Goal: Task Accomplishment & Management: Complete application form

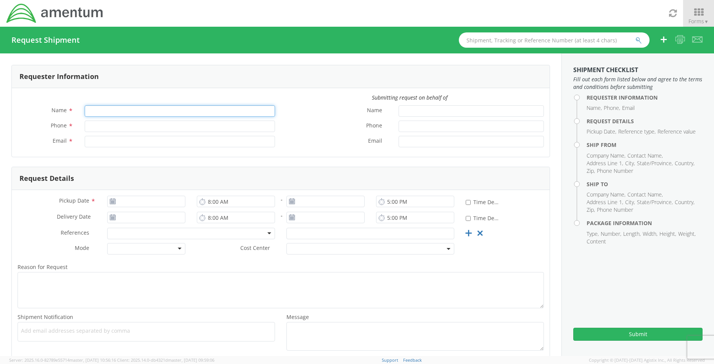
click at [194, 106] on input "Name *" at bounding box center [180, 110] width 190 height 11
type input "[PERSON_NAME]"
type input "8392730660"
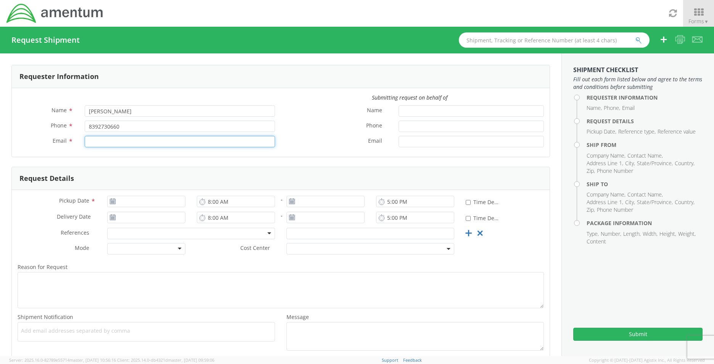
type input "Stacie.usry@amentum.com"
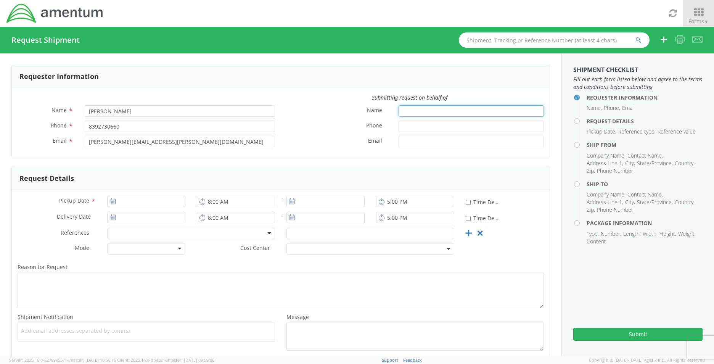
click at [478, 116] on input "Name *" at bounding box center [470, 110] width 145 height 11
type input "[PERSON_NAME]"
type input "8032262193"
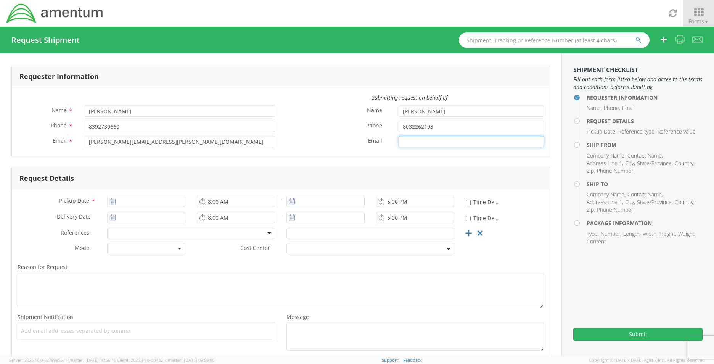
type input "[PERSON_NAME][EMAIL_ADDRESS][PERSON_NAME][DOMAIN_NAME]"
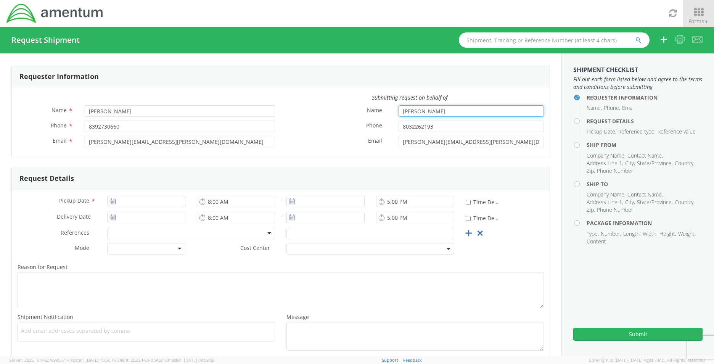
type input "[PERSON_NAME]"
click at [128, 202] on input "[DATE]" at bounding box center [146, 201] width 78 height 11
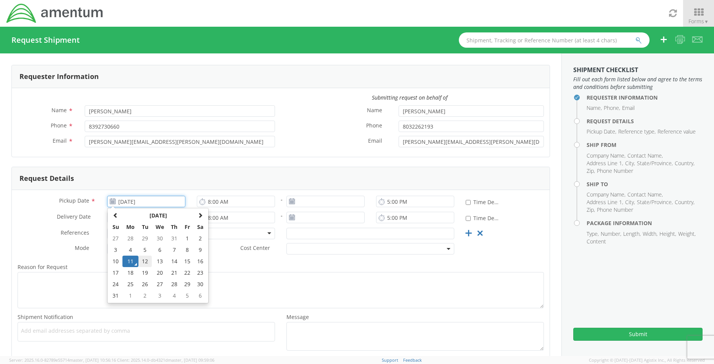
click at [149, 263] on td "12" at bounding box center [144, 260] width 13 height 11
type input "[DATE]"
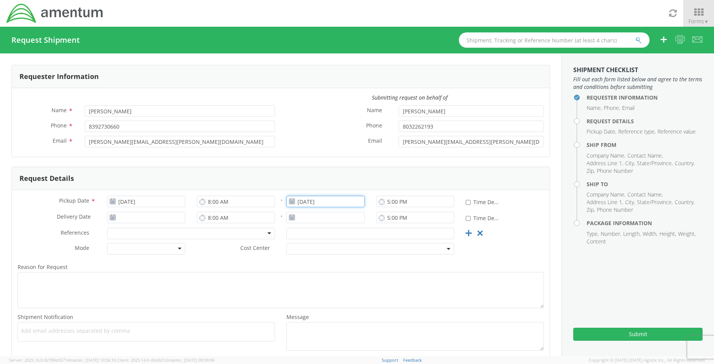
click at [312, 204] on input "[DATE]" at bounding box center [325, 201] width 78 height 11
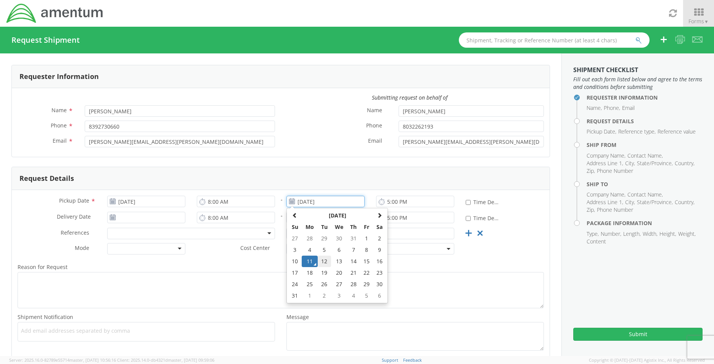
click at [324, 260] on td "12" at bounding box center [324, 260] width 13 height 11
type input "[DATE]"
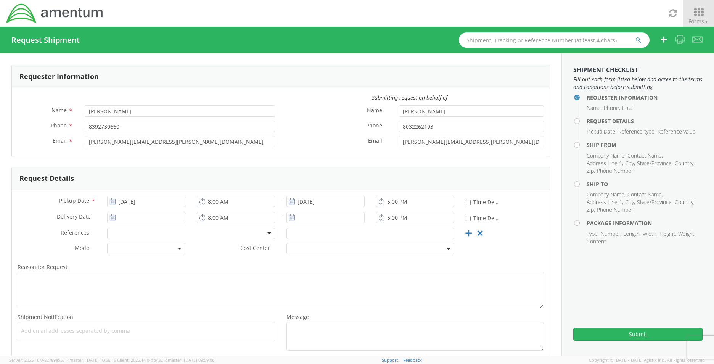
click at [460, 201] on div "* Time Definite" at bounding box center [482, 202] width 45 height 12
click at [466, 202] on input "* Time Definite" at bounding box center [468, 202] width 5 height 5
checkbox input "true"
click at [705, 19] on span "▼" at bounding box center [706, 21] width 5 height 6
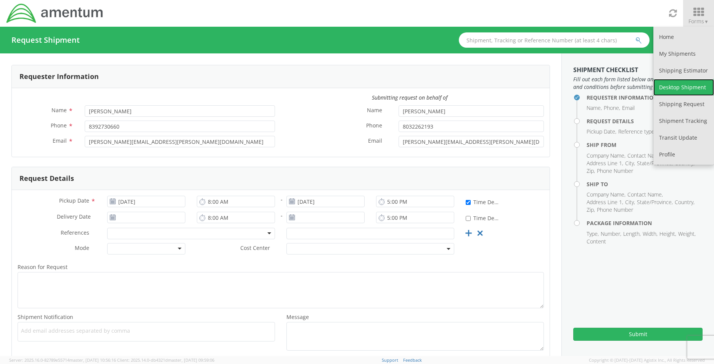
click at [684, 86] on link "Desktop Shipment" at bounding box center [683, 87] width 61 height 17
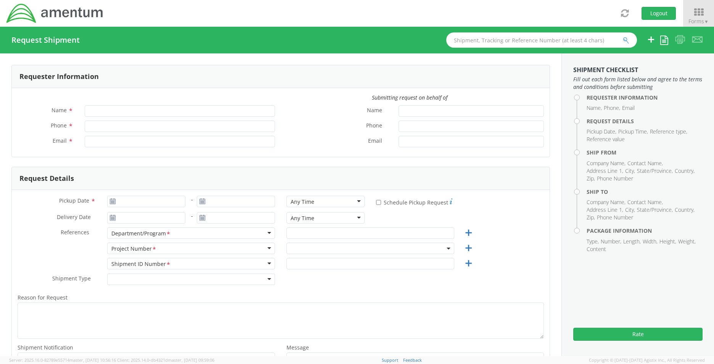
type input "[PERSON_NAME]"
type input "[PHONE_NUMBER]"
type input "[PERSON_NAME][EMAIL_ADDRESS][PERSON_NAME][DOMAIN_NAME]"
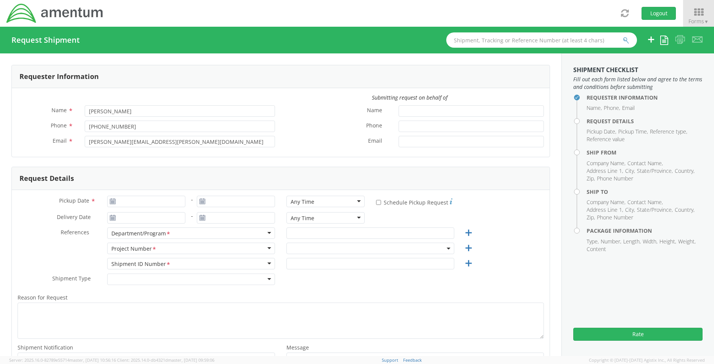
select select "OVHD.101000.00000"
click at [432, 109] on input "Name *" at bounding box center [470, 110] width 145 height 11
type input "[PERSON_NAME]"
type input "8032262193"
type input "[PERSON_NAME][EMAIL_ADDRESS][PERSON_NAME][DOMAIN_NAME]"
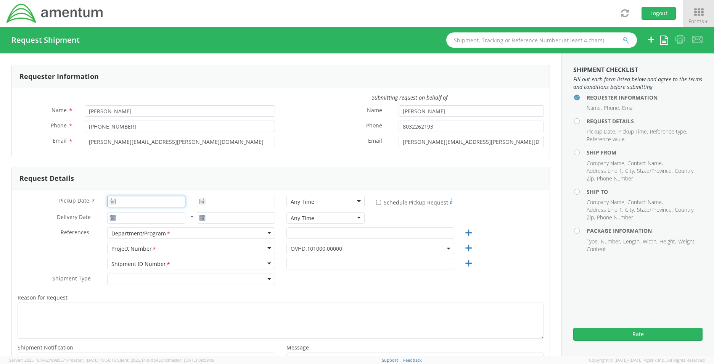
type input "[DATE]"
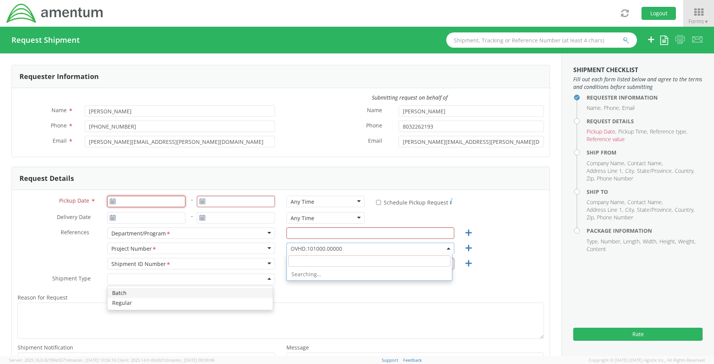
type input "[DATE]"
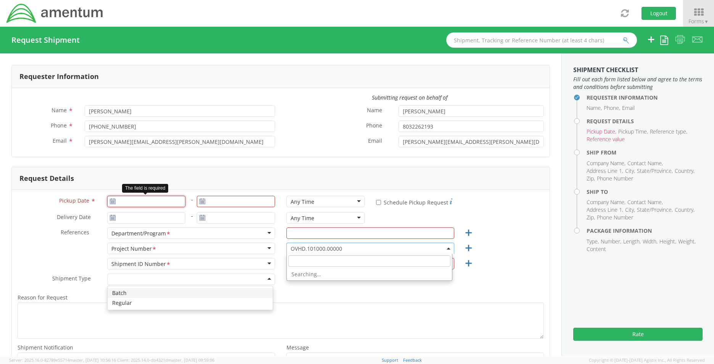
type input "[DATE]"
click at [125, 204] on input "[DATE]" at bounding box center [146, 201] width 78 height 11
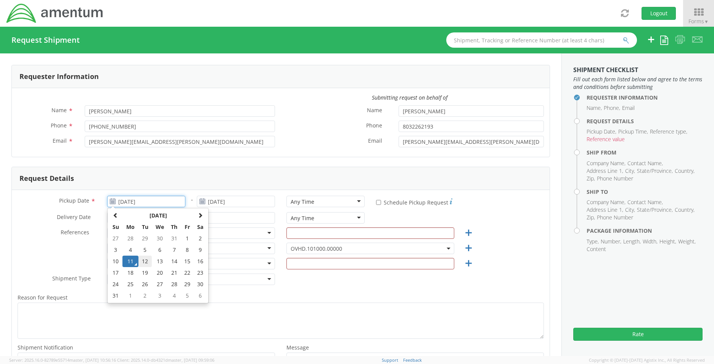
click at [143, 262] on td "12" at bounding box center [144, 260] width 13 height 11
type input "[DATE]"
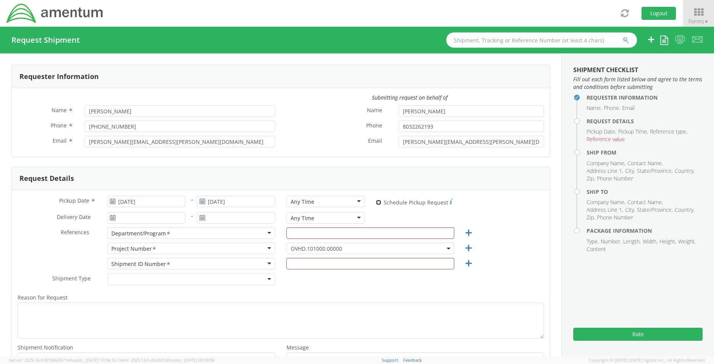
click at [376, 203] on input "* Schedule Pickup Request" at bounding box center [378, 202] width 5 height 5
checkbox input "true"
click at [329, 202] on div "Any Time" at bounding box center [325, 201] width 78 height 11
click at [149, 218] on input "[DATE]" at bounding box center [146, 217] width 78 height 11
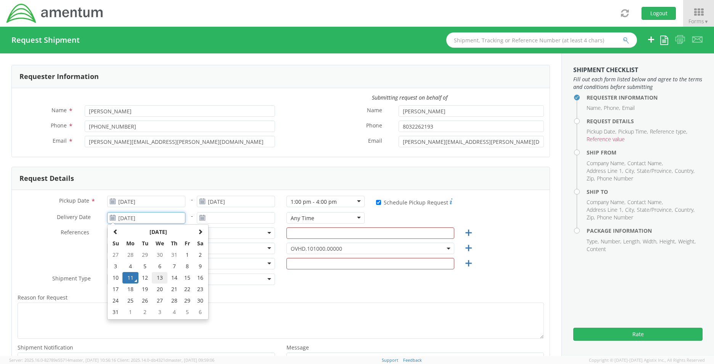
click at [160, 279] on td "13" at bounding box center [160, 277] width 16 height 11
type input "[DATE]"
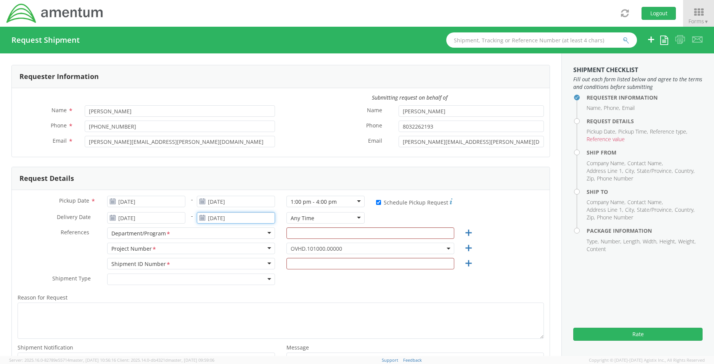
click at [244, 217] on input "[DATE]" at bounding box center [236, 217] width 78 height 11
click at [249, 279] on td "13" at bounding box center [249, 277] width 16 height 11
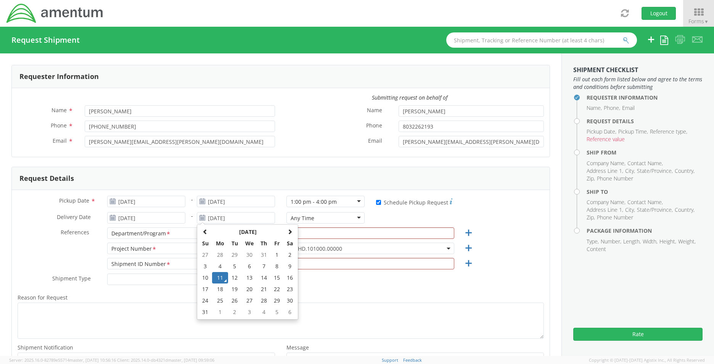
type input "[DATE]"
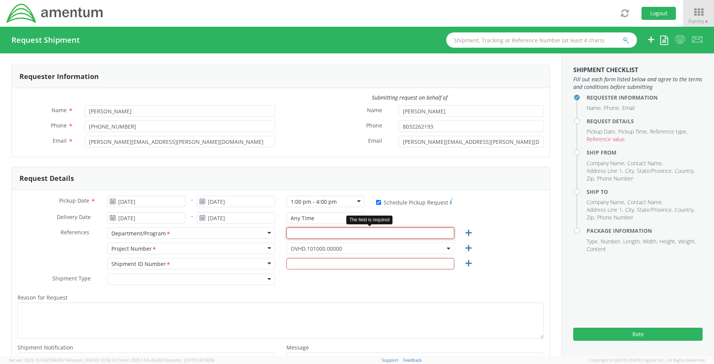
click at [325, 233] on input "text" at bounding box center [370, 232] width 168 height 11
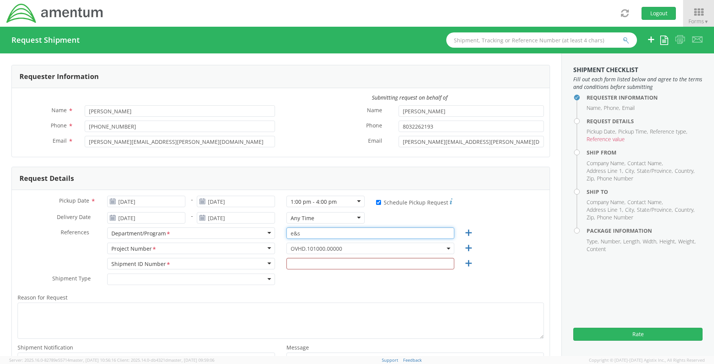
type input "e&s"
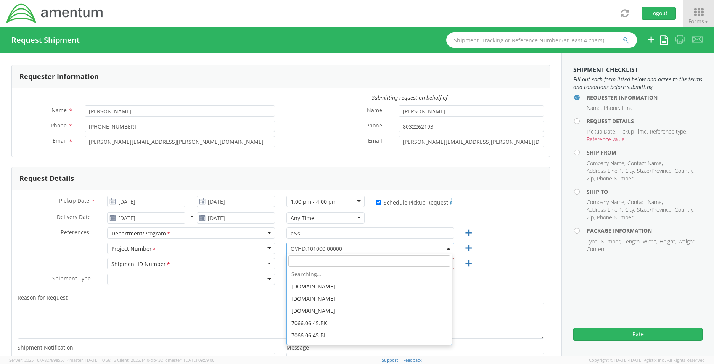
click at [351, 248] on span "OVHD.101000.00000" at bounding box center [370, 248] width 159 height 7
click at [321, 261] on input "search" at bounding box center [369, 260] width 162 height 11
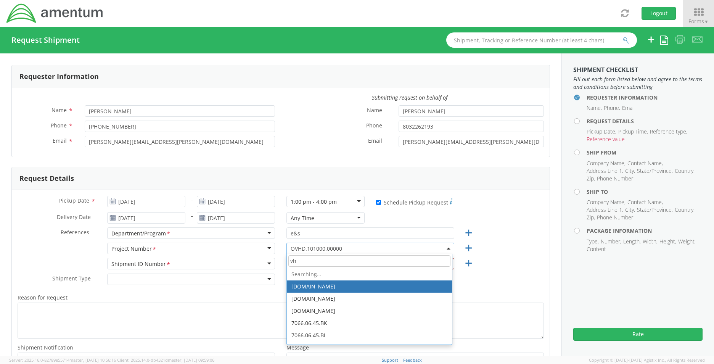
type input "v"
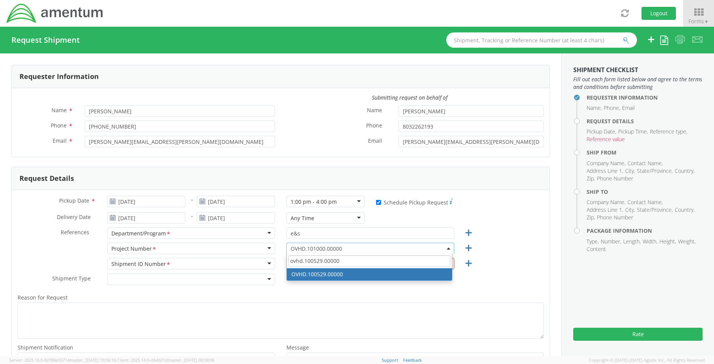
type input "ovhd.100529.00000"
select select "OVHD.100529.00000"
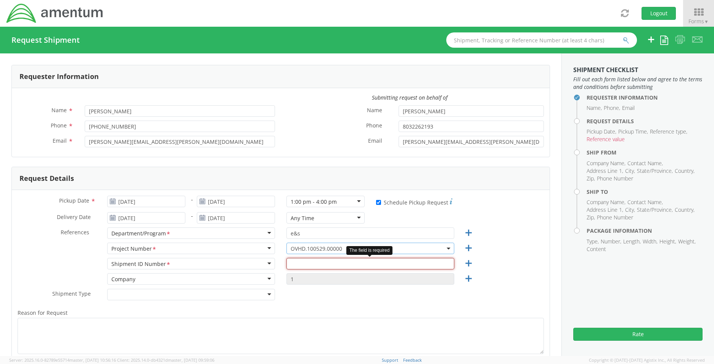
click at [288, 264] on input "text" at bounding box center [370, 263] width 168 height 11
type input "1"
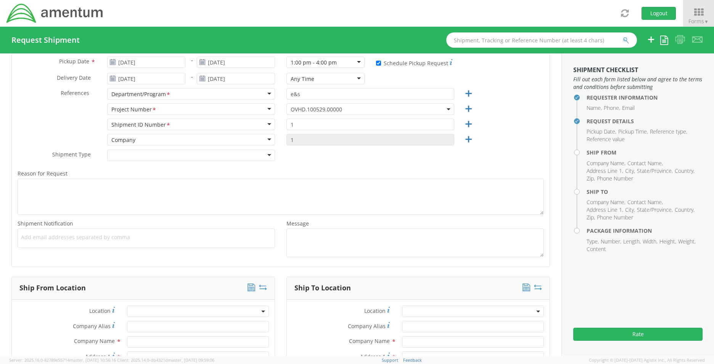
scroll to position [153, 0]
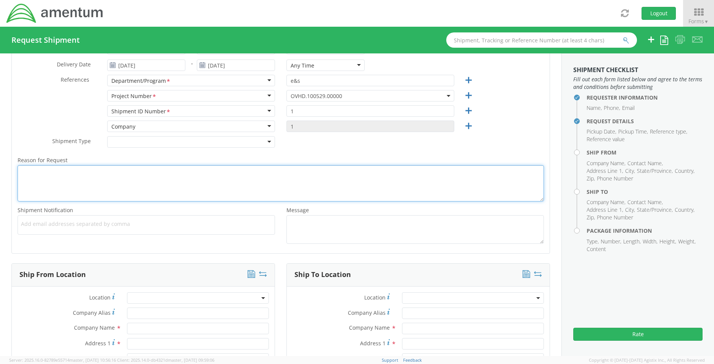
click at [65, 185] on textarea "Reason for Request *" at bounding box center [281, 183] width 526 height 36
type textarea "r"
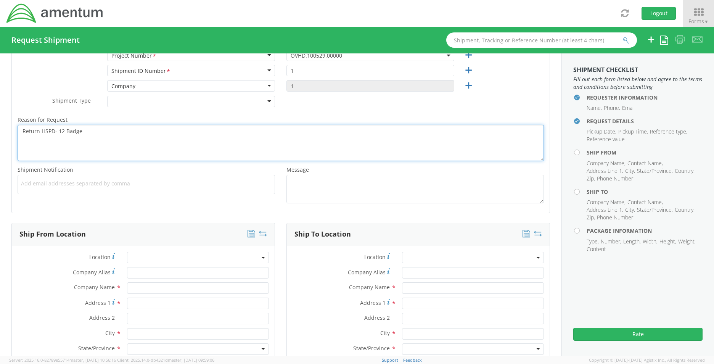
scroll to position [267, 0]
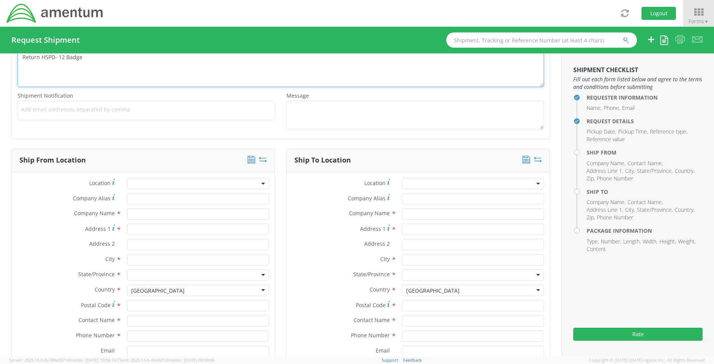
type textarea "Return HSPD- 12 Badge"
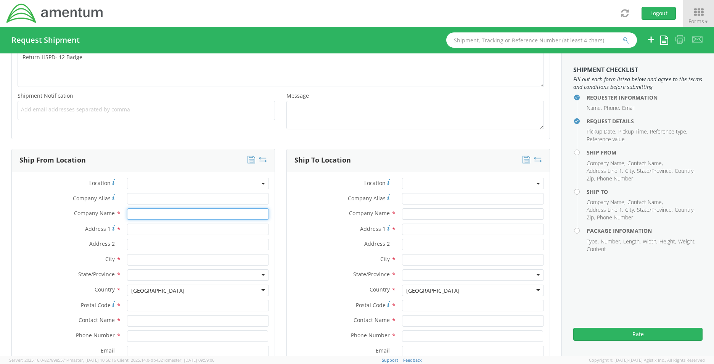
click at [148, 210] on input "text" at bounding box center [198, 213] width 142 height 11
type input "Amentum"
type input "[STREET_ADDRESS][PERSON_NAME]"
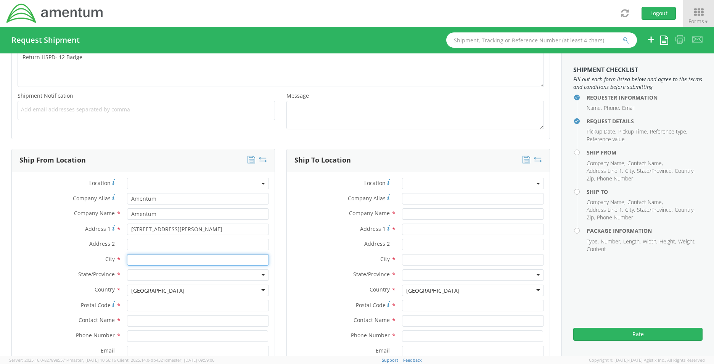
type input "Aiken"
type input "29801"
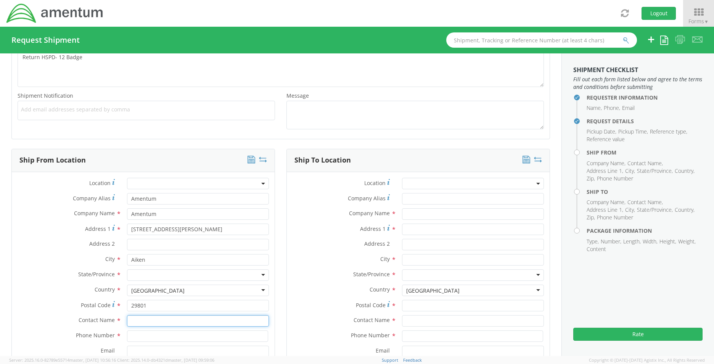
type input "[PERSON_NAME]"
type input "[PHONE_NUMBER]"
type input "[PERSON_NAME][EMAIL_ADDRESS][PERSON_NAME][DOMAIN_NAME]"
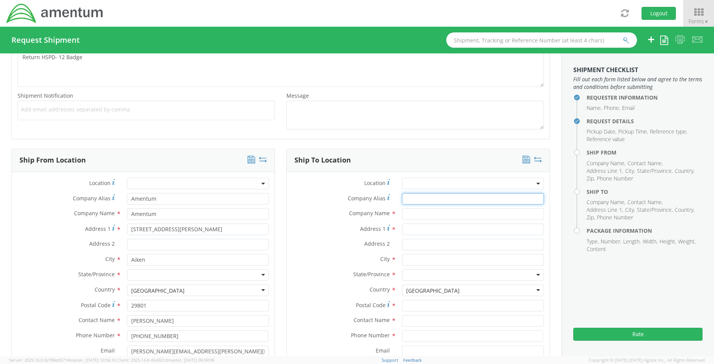
type input "Amentum"
type input "[STREET_ADDRESS]"
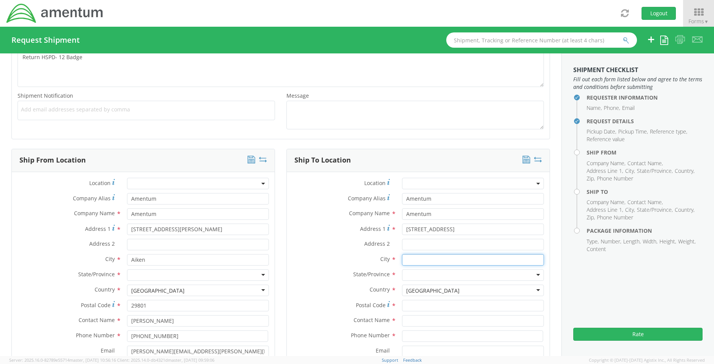
type input "[GEOGRAPHIC_DATA]"
type input "77845"
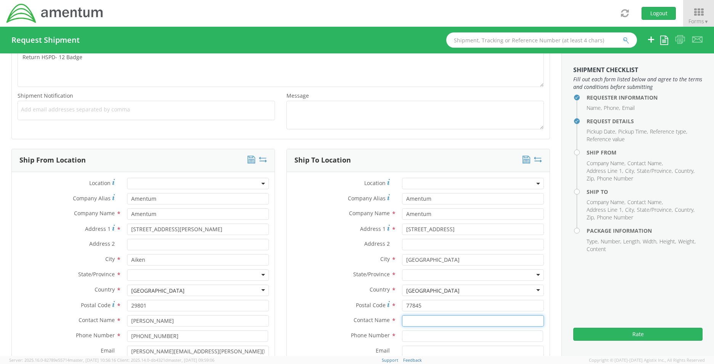
type input "[PERSON_NAME]"
type input "[PHONE_NUMBER]"
type input "[PERSON_NAME][EMAIL_ADDRESS][PERSON_NAME][DOMAIN_NAME]"
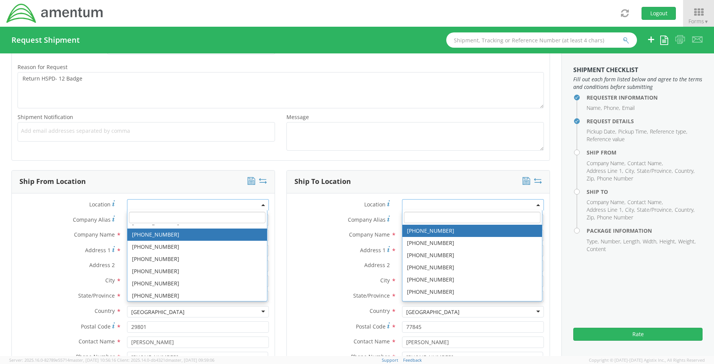
scroll to position [76, 0]
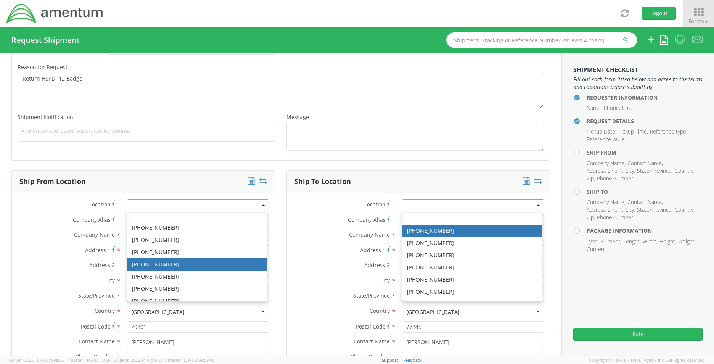
click at [295, 252] on label "Address 1 *" at bounding box center [341, 250] width 109 height 10
click at [402, 252] on input "[STREET_ADDRESS]" at bounding box center [473, 250] width 142 height 11
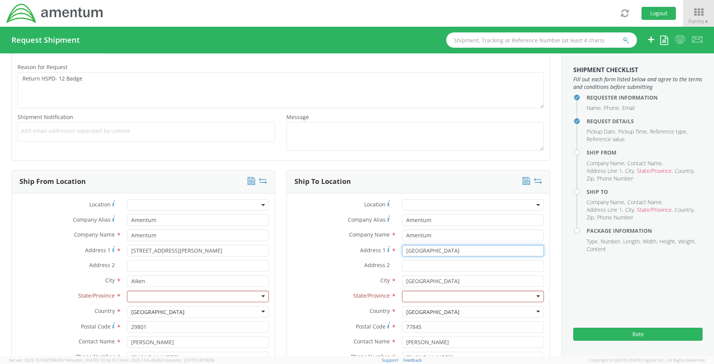
type input "[GEOGRAPHIC_DATA]"
click at [158, 295] on div at bounding box center [198, 296] width 142 height 11
type input "sout"
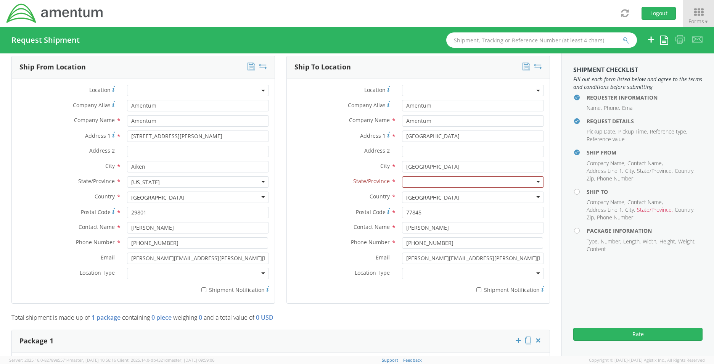
scroll to position [436, 0]
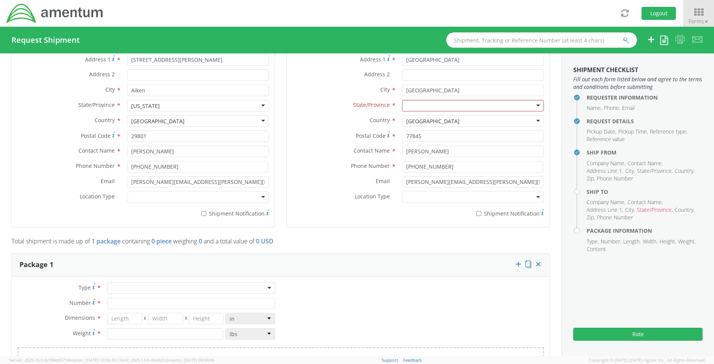
click at [178, 199] on div at bounding box center [198, 196] width 142 height 11
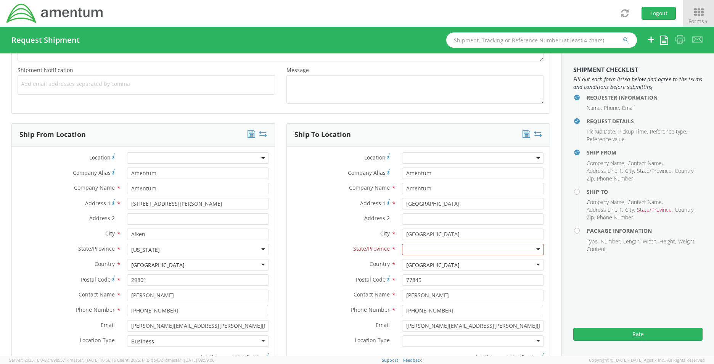
scroll to position [284, 0]
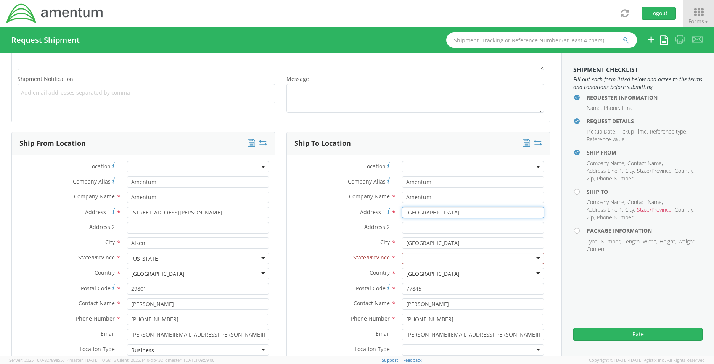
drag, startPoint x: 481, startPoint y: 209, endPoint x: 346, endPoint y: 220, distance: 135.8
click at [346, 220] on div "Address [STREET_ADDRESS]" at bounding box center [418, 214] width 263 height 15
type input "[STREET_ADDRESS]"
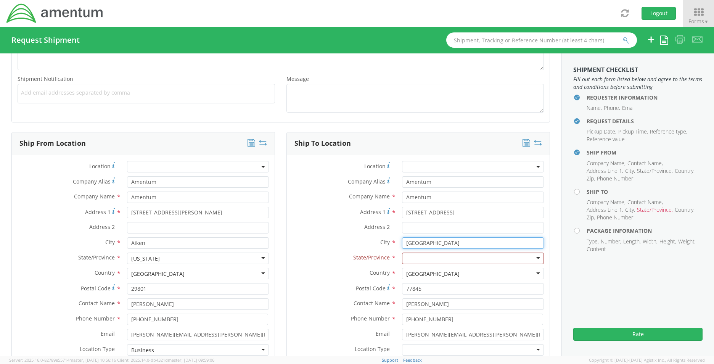
drag, startPoint x: 493, startPoint y: 242, endPoint x: 349, endPoint y: 241, distance: 143.4
click at [349, 241] on div "City * College Station searching..." at bounding box center [418, 242] width 263 height 11
type input "[GEOGRAPHIC_DATA]"
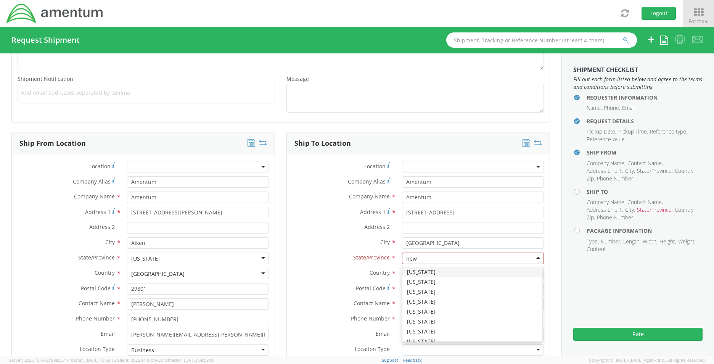
type input "new"
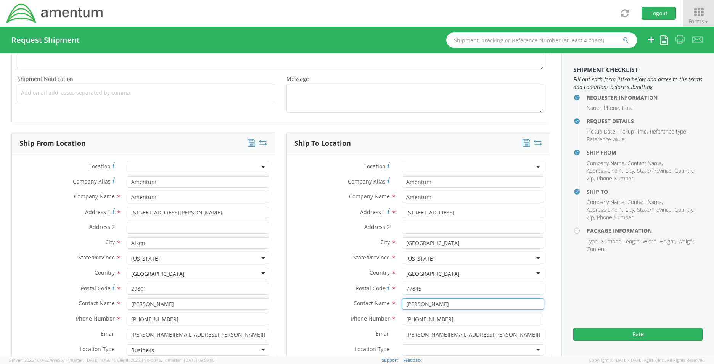
drag, startPoint x: 437, startPoint y: 304, endPoint x: 360, endPoint y: 300, distance: 76.8
click at [360, 300] on div "Contact Name * [PERSON_NAME]" at bounding box center [418, 303] width 263 height 11
type input "r"
type input "[PERSON_NAME]"
drag, startPoint x: 450, startPoint y: 321, endPoint x: 375, endPoint y: 316, distance: 75.7
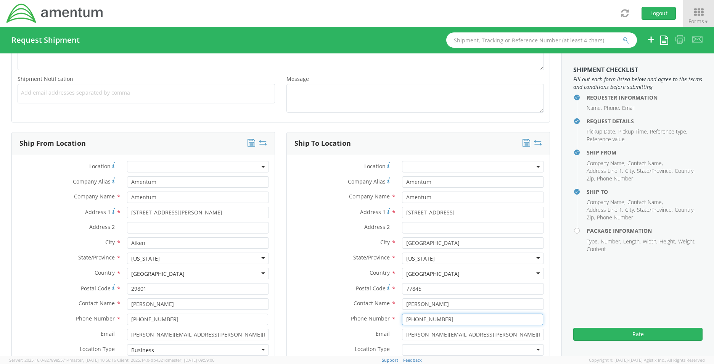
click at [375, 316] on div "Phone Number * [PHONE_NUMBER]" at bounding box center [418, 318] width 263 height 11
drag, startPoint x: 442, startPoint y: 287, endPoint x: 368, endPoint y: 286, distance: 74.0
click at [368, 286] on div "Postal Code Postal Code for United States should have the following format: 5 d…" at bounding box center [418, 288] width 263 height 11
type input "87544"
click at [448, 313] on input "[PHONE_NUMBER]" at bounding box center [472, 318] width 141 height 11
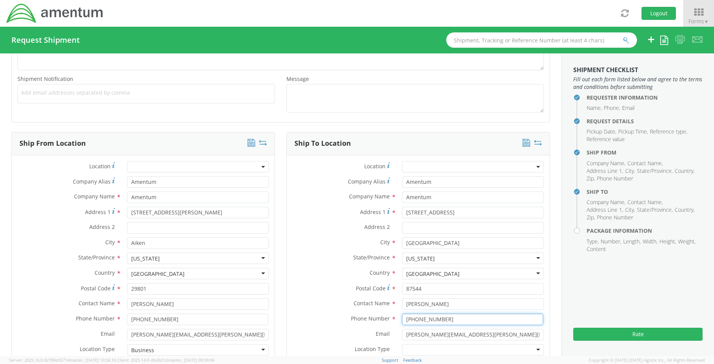
drag, startPoint x: 448, startPoint y: 317, endPoint x: 315, endPoint y: 311, distance: 132.8
click at [315, 311] on div "Location * Company Alias * Amentum Company Name * Amentum searching... Address …" at bounding box center [418, 267] width 263 height 213
type input "[PHONE_NUMBER]"
drag, startPoint x: 503, startPoint y: 330, endPoint x: 324, endPoint y: 318, distance: 179.2
click at [324, 318] on div "Location * Company Alias * Amentum Company Name * Amentum searching... Address …" at bounding box center [418, 267] width 263 height 213
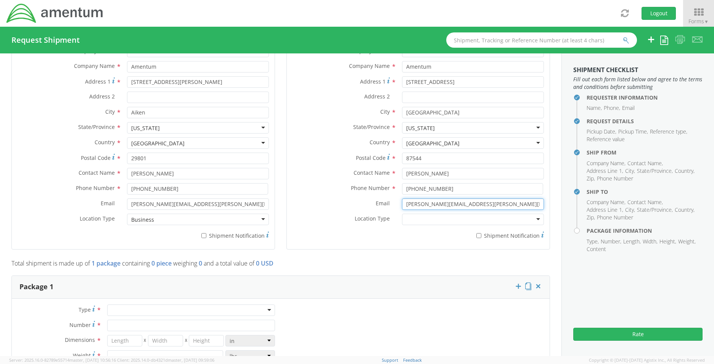
scroll to position [436, 0]
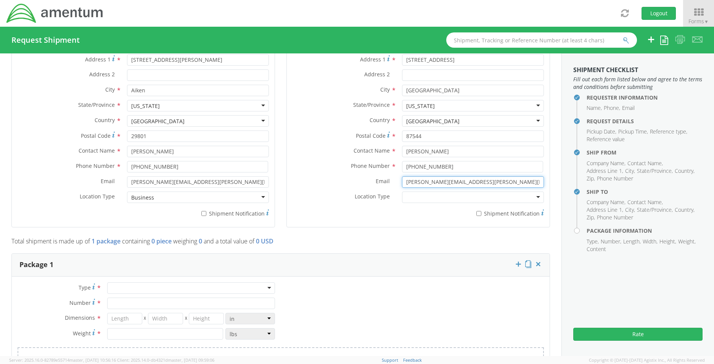
type input "[PERSON_NAME][EMAIL_ADDRESS][PERSON_NAME][DOMAIN_NAME]"
click at [455, 198] on div at bounding box center [473, 196] width 142 height 11
click at [333, 215] on div "* Shipment Notification" at bounding box center [418, 212] width 263 height 11
click at [200, 286] on div at bounding box center [191, 287] width 168 height 11
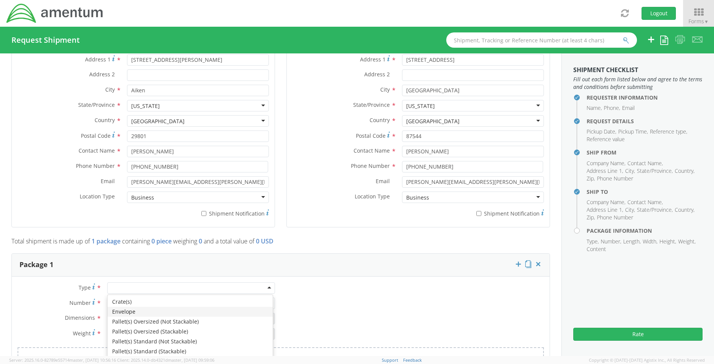
type input "1"
type input "9.5"
type input "12.5"
type input "0.25"
type input "1"
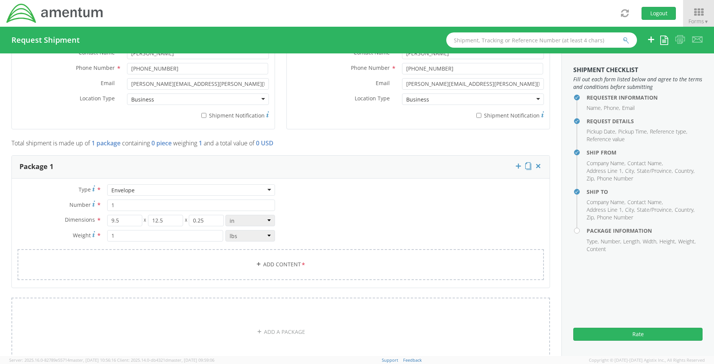
scroll to position [589, 0]
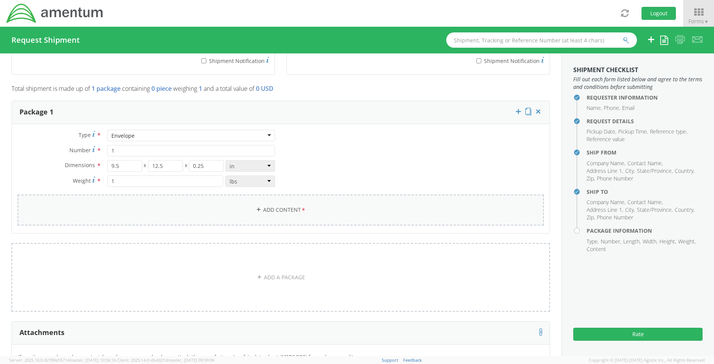
click at [301, 211] on span "*" at bounding box center [303, 210] width 5 height 8
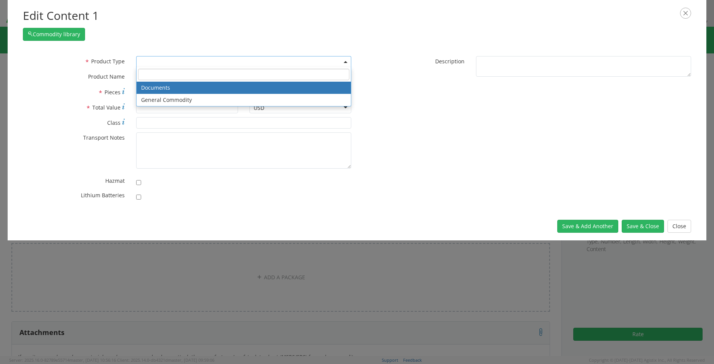
click at [156, 58] on span at bounding box center [243, 61] width 215 height 11
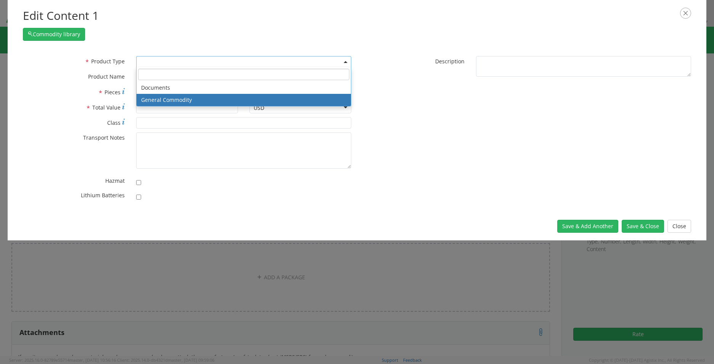
select select "COMMODITY"
type input "General Commodity"
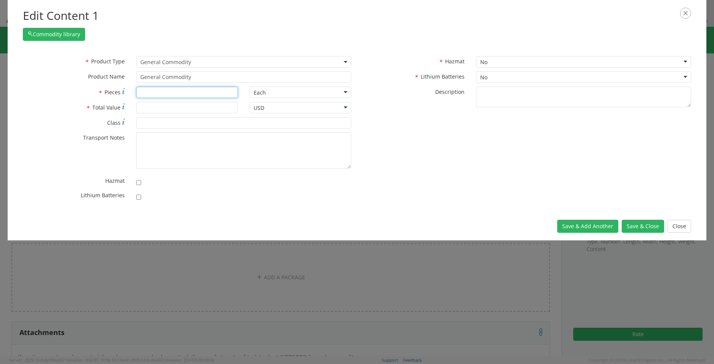
click at [210, 96] on input "* Pieces" at bounding box center [187, 92] width 102 height 11
type input "1"
type input "100"
click at [502, 206] on div "* Product Type Documents General Commodity General Commodity * Product Name Gen…" at bounding box center [357, 130] width 699 height 164
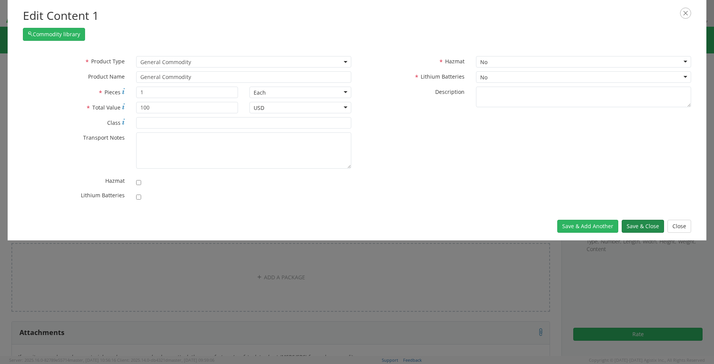
click at [638, 227] on button "Save & Close" at bounding box center [642, 226] width 42 height 13
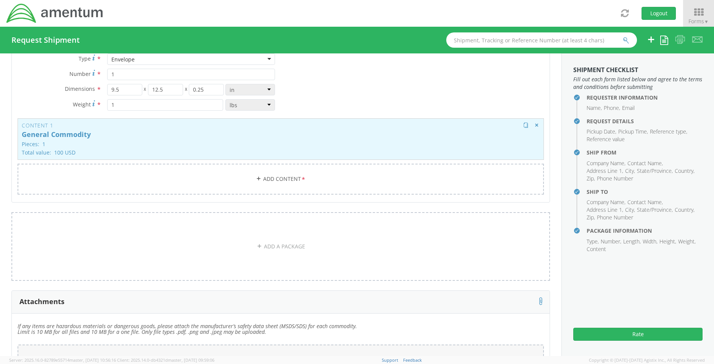
scroll to position [703, 0]
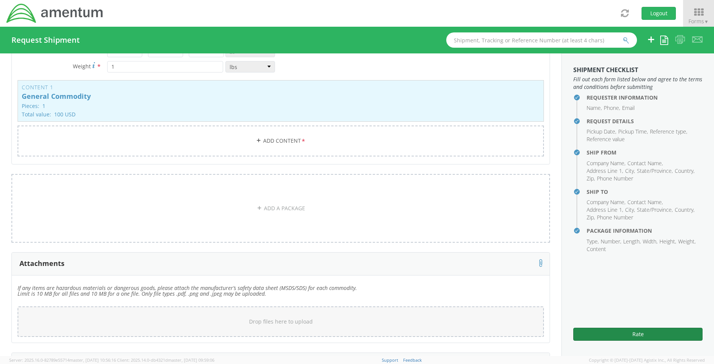
click at [651, 329] on button "Rate" at bounding box center [637, 334] width 129 height 13
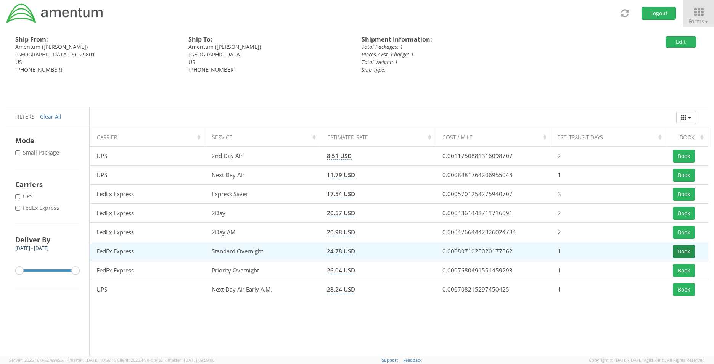
click at [680, 254] on button "Book" at bounding box center [684, 251] width 22 height 13
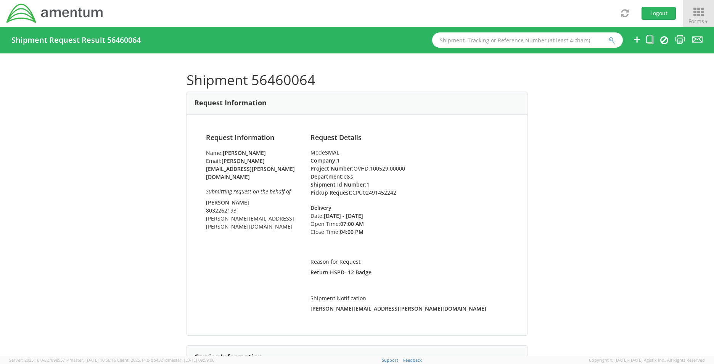
click at [695, 19] on span "Forms ▼" at bounding box center [698, 21] width 20 height 7
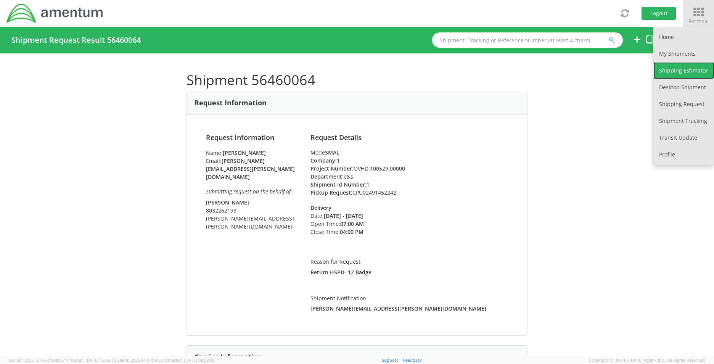
click at [676, 74] on link "Shipping Estimator" at bounding box center [683, 70] width 61 height 17
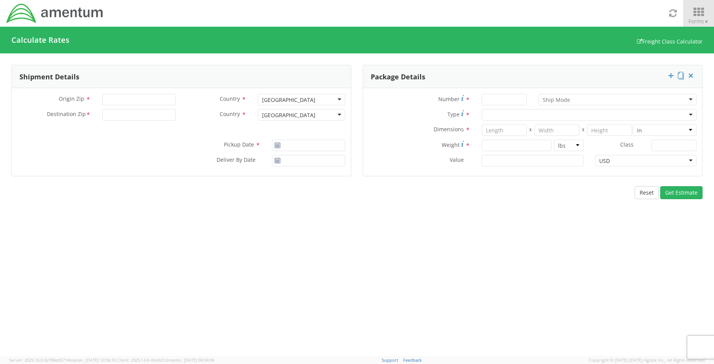
click at [695, 15] on icon at bounding box center [698, 12] width 35 height 11
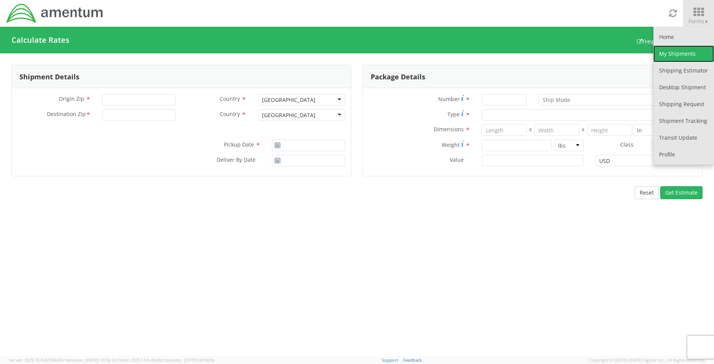
click at [674, 52] on link "My Shipments" at bounding box center [683, 53] width 61 height 17
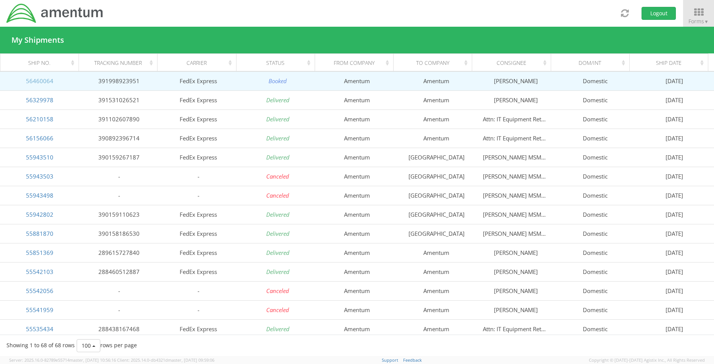
click at [34, 79] on link "56460064" at bounding box center [39, 81] width 27 height 8
click at [127, 85] on td "391998923951" at bounding box center [118, 80] width 79 height 19
click at [42, 82] on link "56460064" at bounding box center [39, 81] width 27 height 8
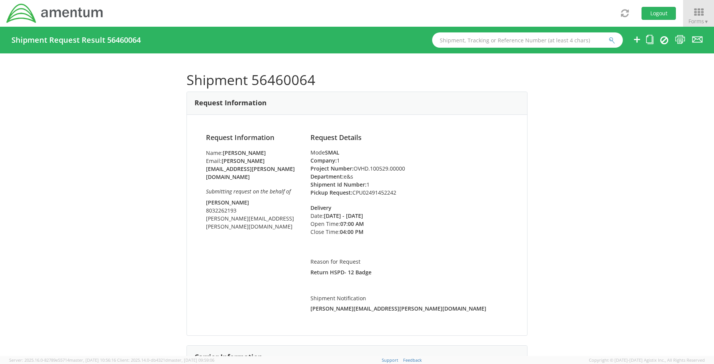
click at [393, 149] on div "Mode SMAL" at bounding box center [409, 153] width 198 height 8
click at [695, 7] on icon at bounding box center [698, 12] width 35 height 11
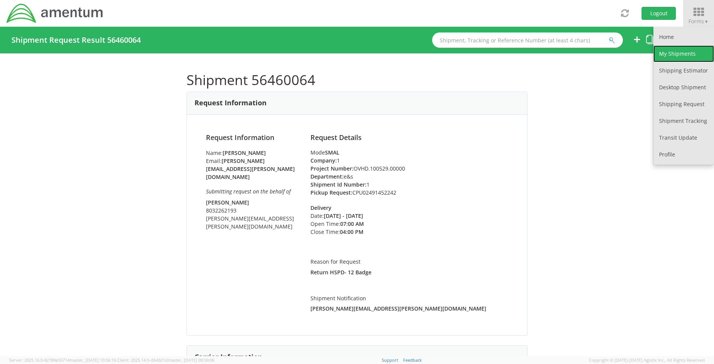
click at [686, 55] on link "My Shipments" at bounding box center [683, 53] width 61 height 17
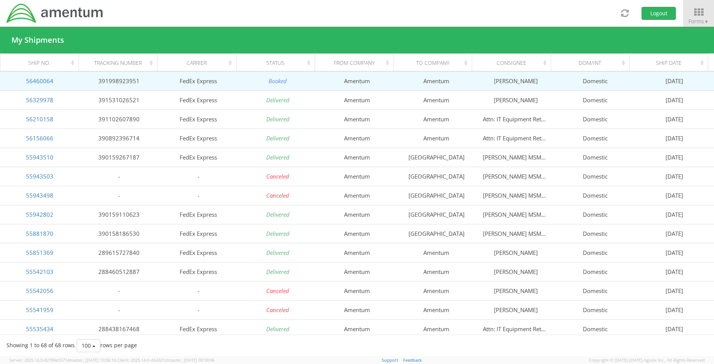
click at [660, 81] on td "[DATE]" at bounding box center [673, 80] width 79 height 19
click at [278, 83] on icon "Booked" at bounding box center [277, 81] width 18 height 8
click at [44, 81] on link "56460064" at bounding box center [39, 81] width 27 height 8
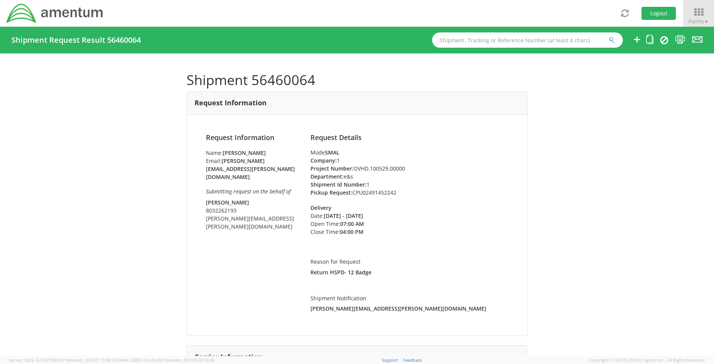
click at [297, 138] on div "Request Information Name: Stacie Usry Email: stacie.usry@amentum.com Submitting…" at bounding box center [252, 186] width 104 height 104
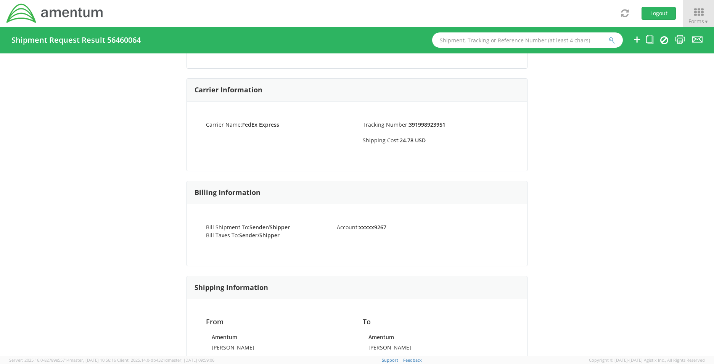
scroll to position [381, 0]
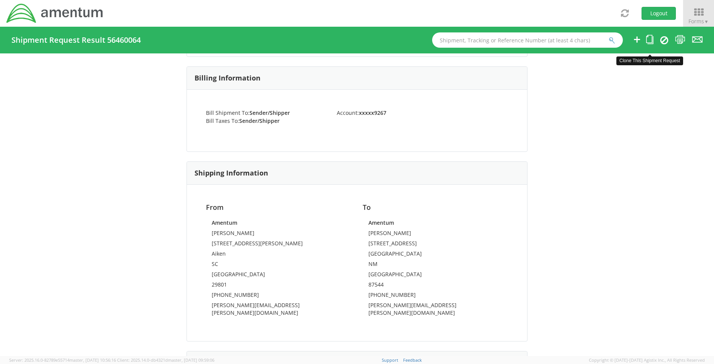
click at [647, 43] on icon at bounding box center [649, 40] width 7 height 10
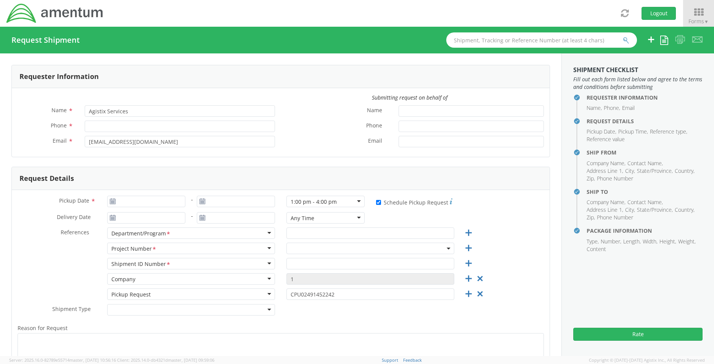
type input "[PERSON_NAME]"
type input "[PHONE_NUMBER]"
type input "[PERSON_NAME][EMAIL_ADDRESS][PERSON_NAME][DOMAIN_NAME]"
type input "[PERSON_NAME]"
type input "8032262193"
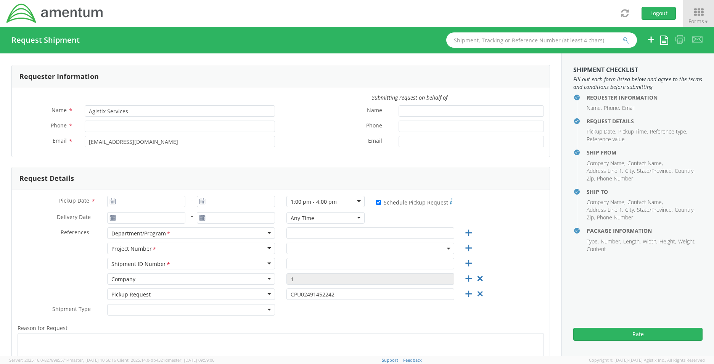
type input "[PERSON_NAME][EMAIL_ADDRESS][PERSON_NAME][DOMAIN_NAME]"
type input "[DATE]"
checkbox input "true"
type input "[DATE]"
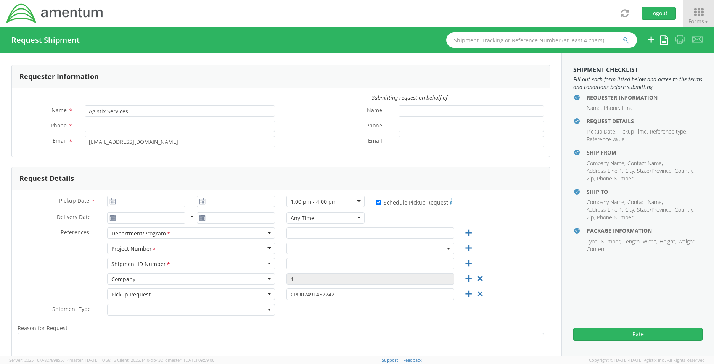
type input "[DATE]"
type input "e&s"
type input "1"
type textarea "Return HSPD- 12 Badge"
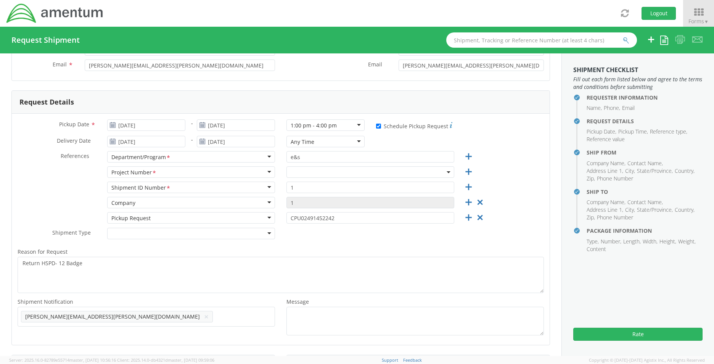
select select "OVHD.100529.00000"
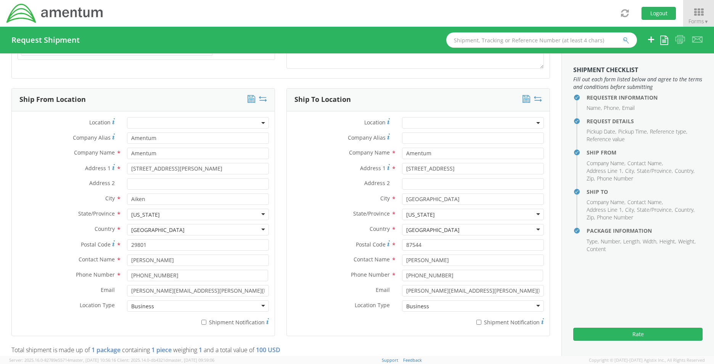
scroll to position [343, 0]
select select "OVHD.100529.00000"
drag, startPoint x: 438, startPoint y: 154, endPoint x: 354, endPoint y: 151, distance: 84.3
click at [354, 151] on div "Company Name * Amentum" at bounding box center [418, 152] width 263 height 11
type input "Edgewater"
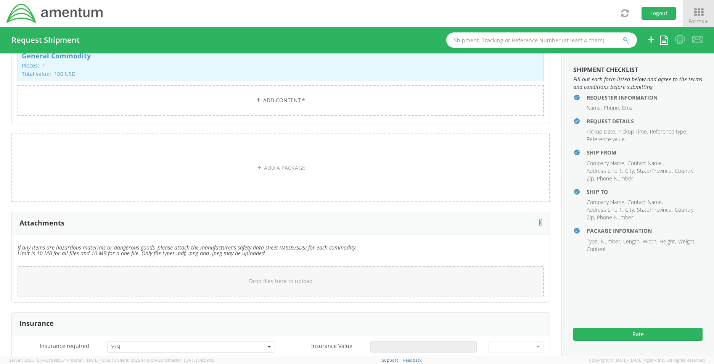
scroll to position [763, 0]
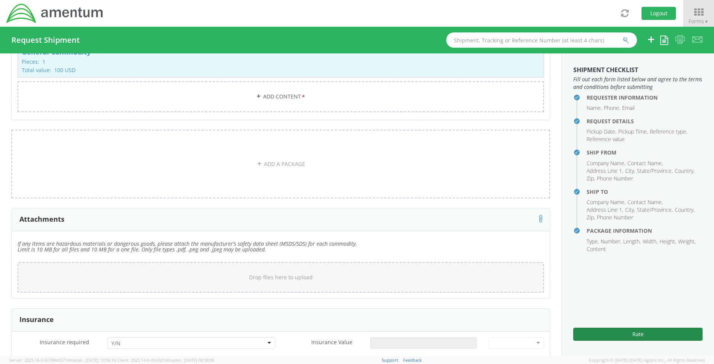
click at [629, 333] on button "Rate" at bounding box center [637, 334] width 129 height 13
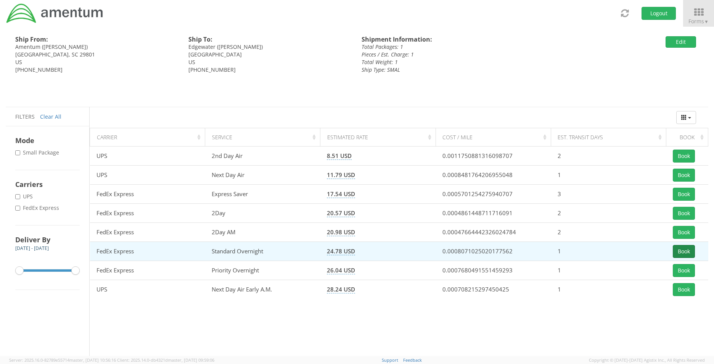
click at [683, 252] on button "Book" at bounding box center [684, 251] width 22 height 13
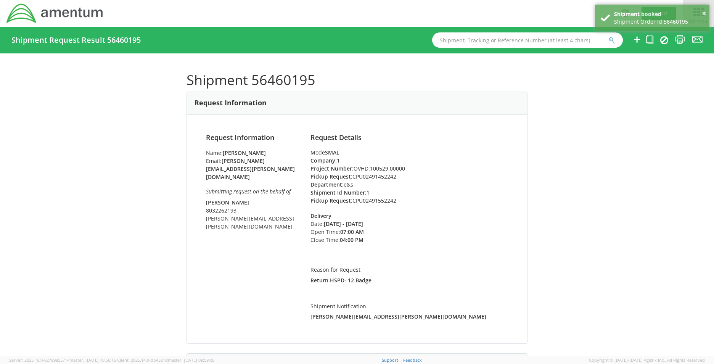
click at [713, 5] on link "Forms ▼" at bounding box center [698, 13] width 31 height 27
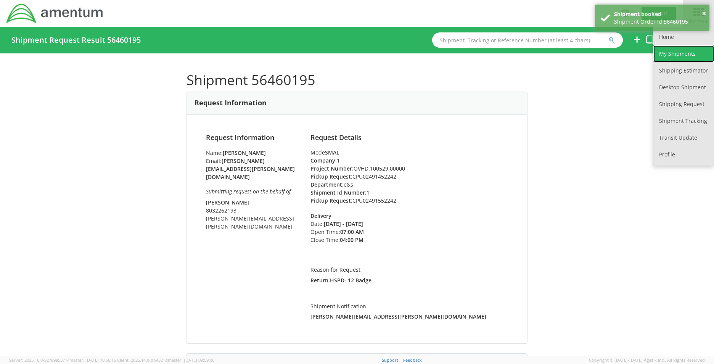
click at [695, 55] on link "My Shipments" at bounding box center [683, 53] width 61 height 17
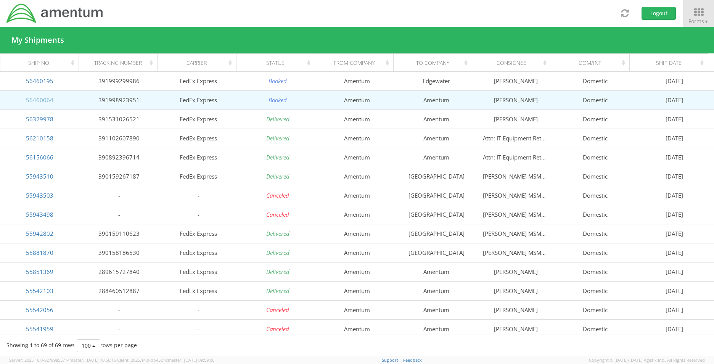
click at [45, 103] on link "56460064" at bounding box center [39, 100] width 27 height 8
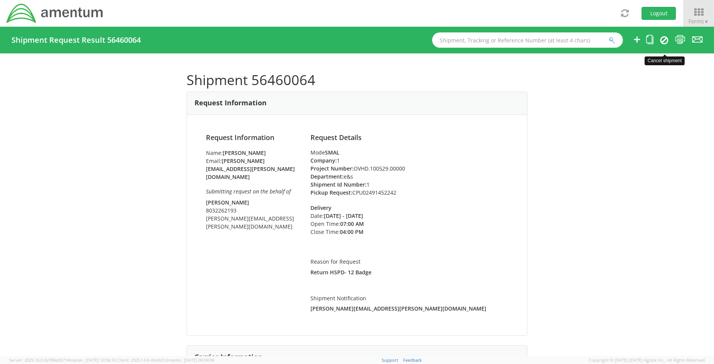
click at [667, 42] on icon at bounding box center [664, 39] width 8 height 9
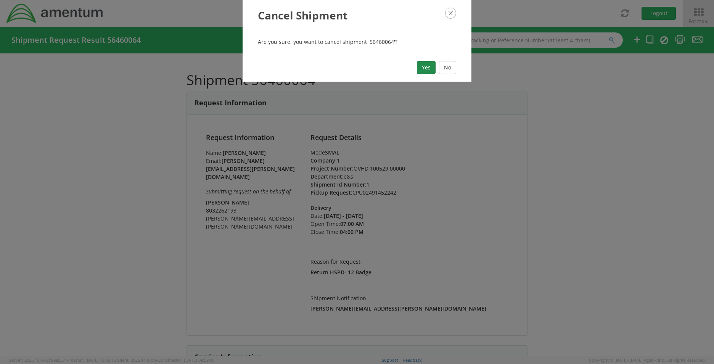
click at [422, 69] on button "Yes" at bounding box center [426, 67] width 19 height 13
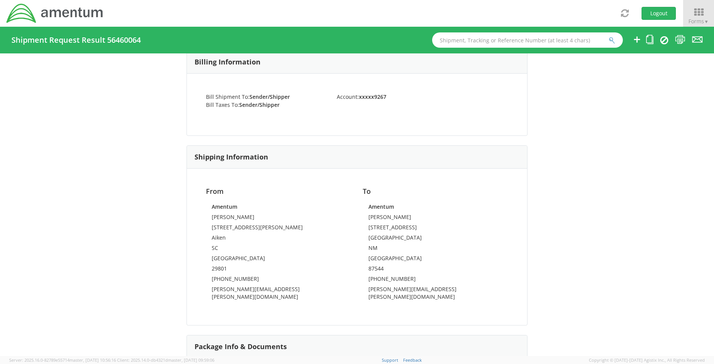
scroll to position [419, 0]
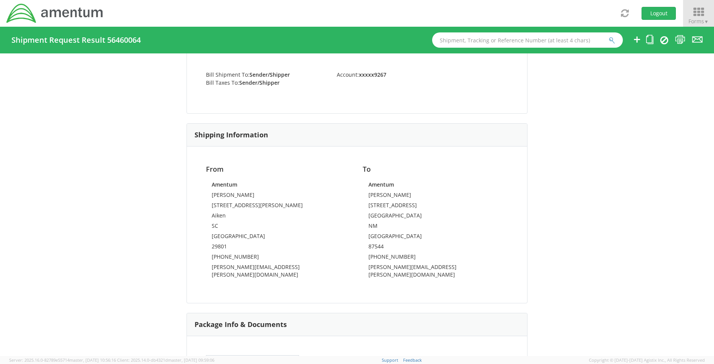
click at [696, 11] on icon at bounding box center [698, 12] width 35 height 11
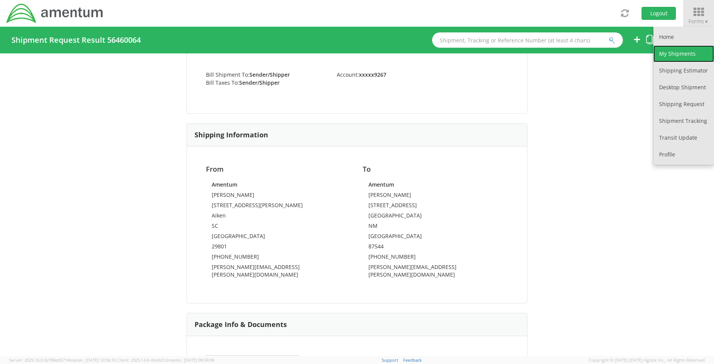
click at [688, 53] on link "My Shipments" at bounding box center [683, 53] width 61 height 17
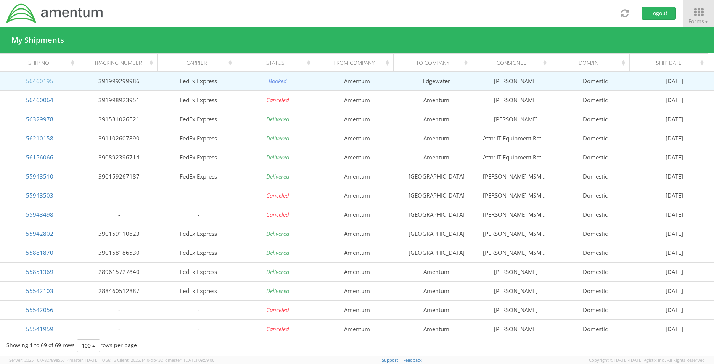
click at [45, 80] on link "56460195" at bounding box center [39, 81] width 27 height 8
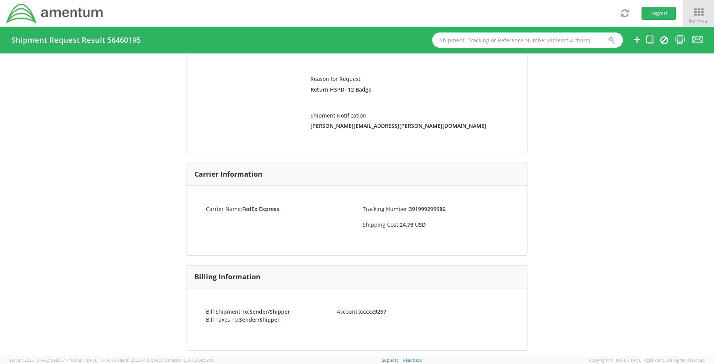
scroll to position [343, 0]
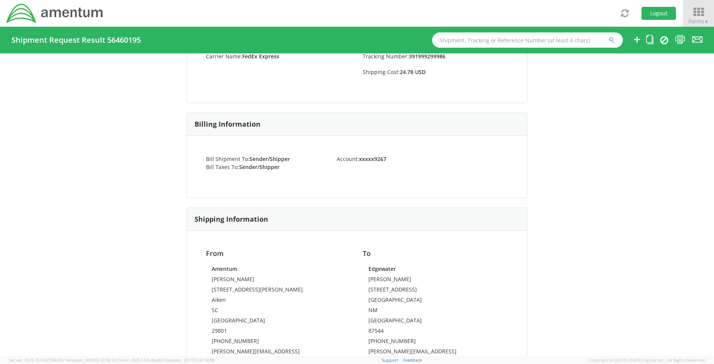
drag, startPoint x: 610, startPoint y: 147, endPoint x: 713, endPoint y: 5, distance: 175.2
click at [610, 145] on div "Shipment 56460195 Request Information Request Information Name: Stacie Usry Ema…" at bounding box center [357, 204] width 714 height 302
